Goal: Task Accomplishment & Management: Manage account settings

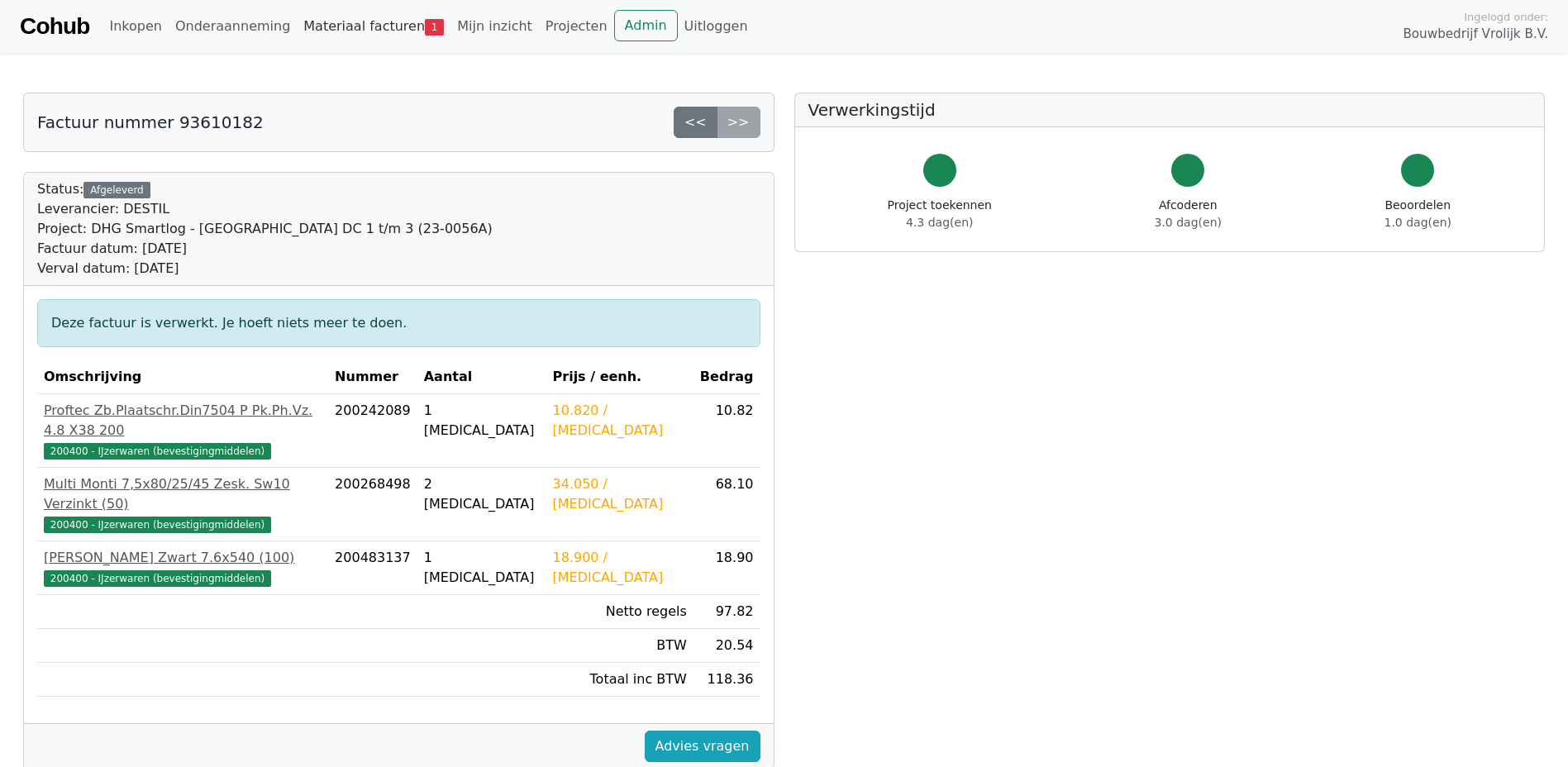
click at [357, 27] on link "Materiaal facturen 1" at bounding box center [373, 26] width 154 height 33
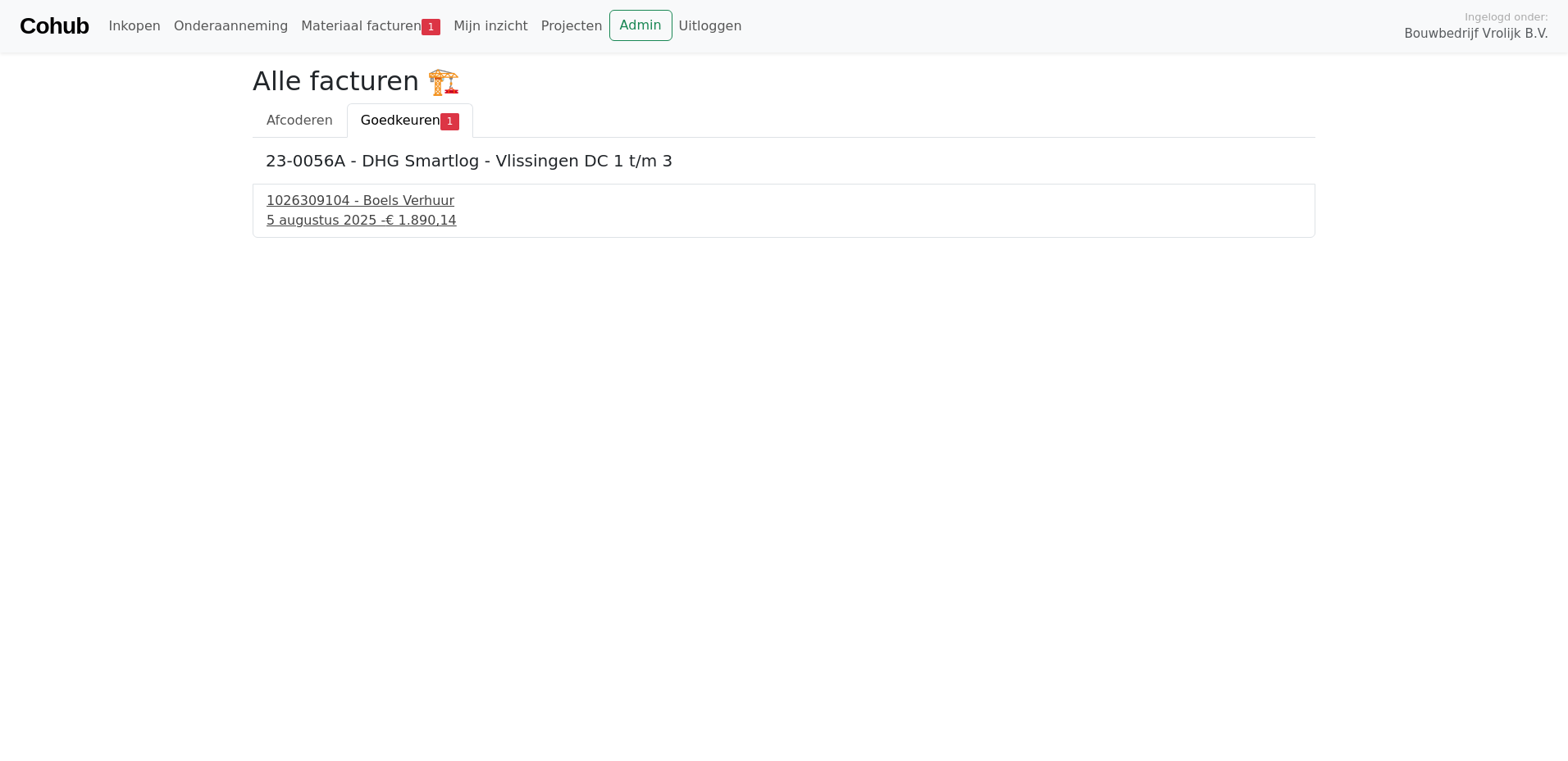
click at [343, 203] on div "1026309104 - Boels Verhuur" at bounding box center [784, 201] width 1035 height 20
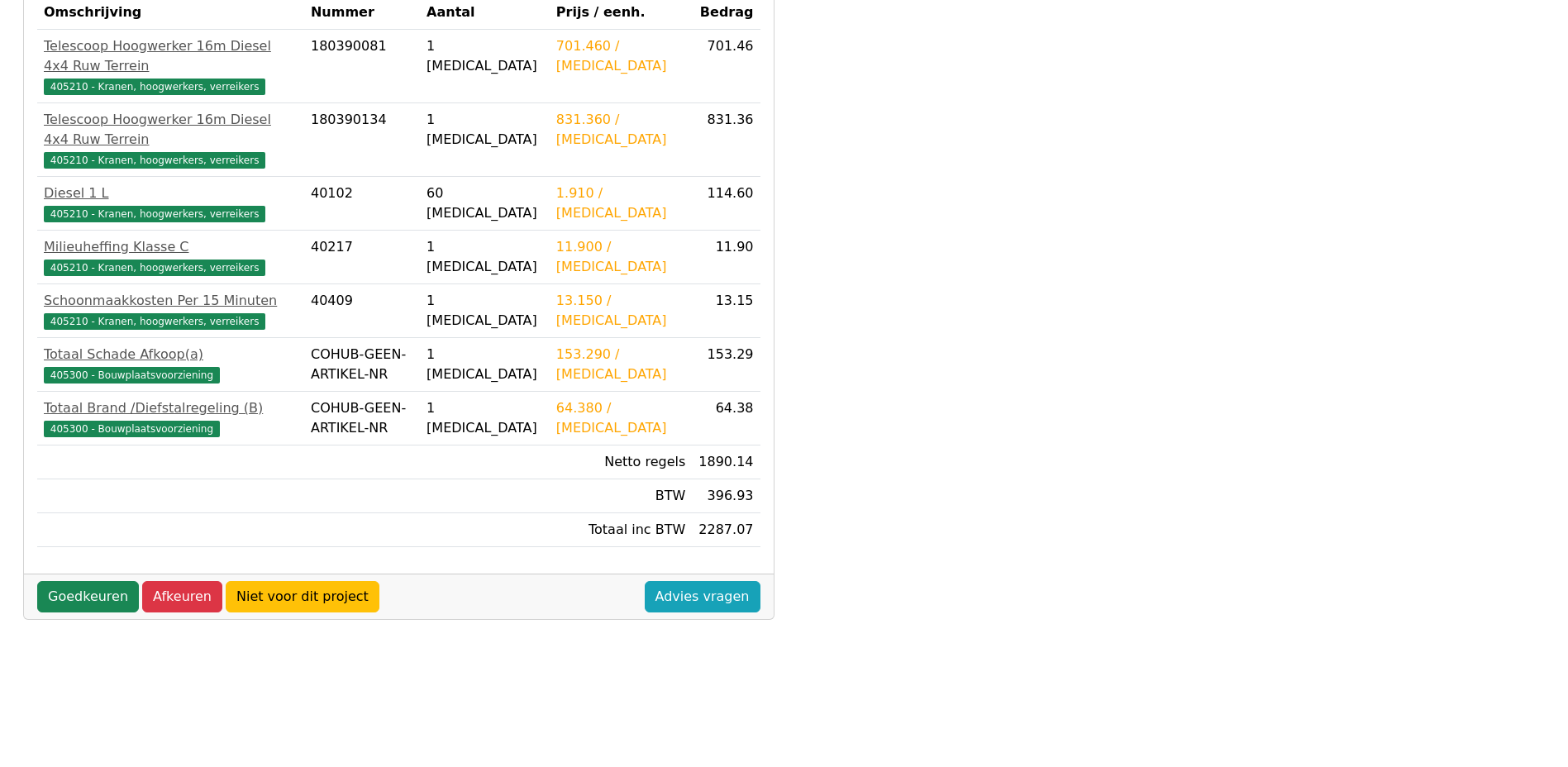
scroll to position [413, 0]
